Goal: Register for event/course

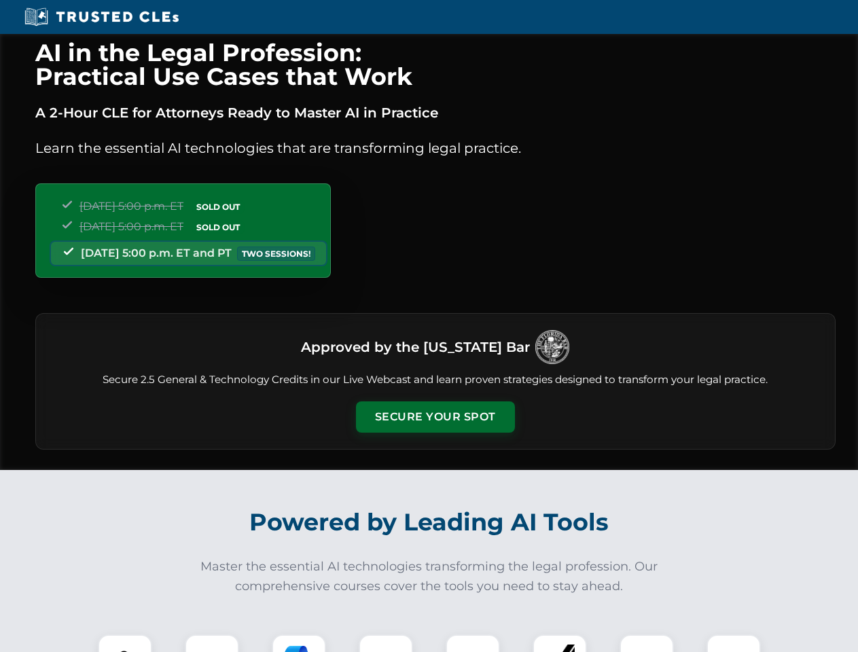
click at [435, 417] on button "Secure Your Spot" at bounding box center [435, 417] width 159 height 31
click at [125, 643] on img at bounding box center [124, 661] width 39 height 39
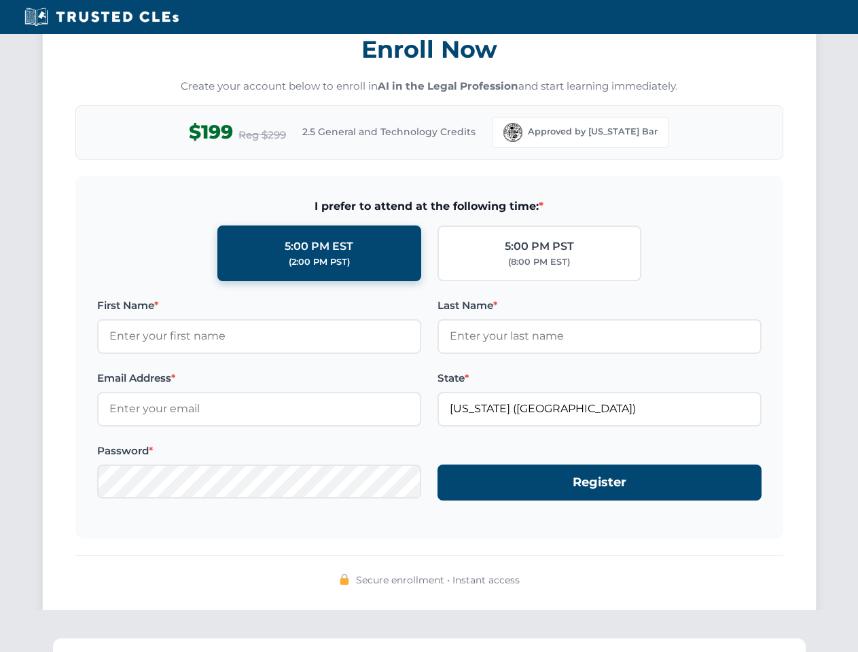
scroll to position [1334, 0]
